Goal: Information Seeking & Learning: Learn about a topic

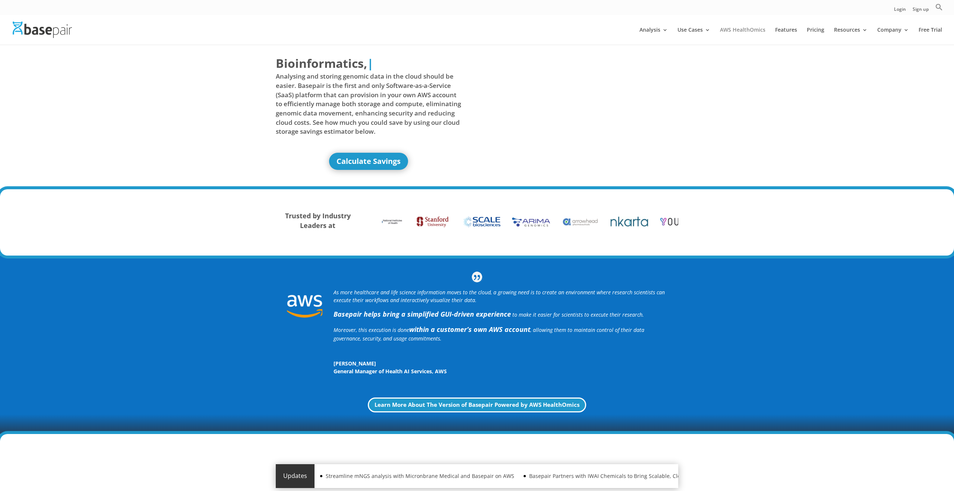
click at [736, 29] on link "AWS HealthOmics" at bounding box center [742, 36] width 45 height 18
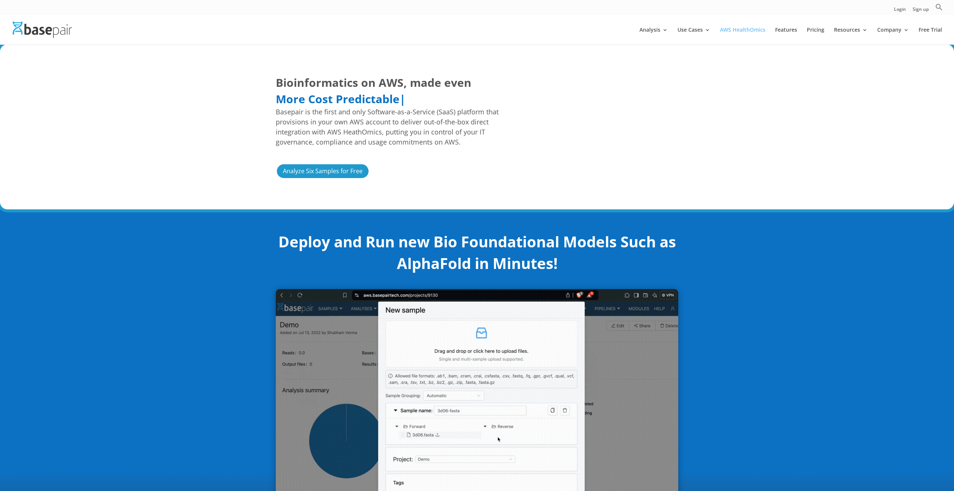
click at [740, 29] on link "AWS HealthOmics" at bounding box center [742, 36] width 45 height 18
